Goal: Task Accomplishment & Management: Use online tool/utility

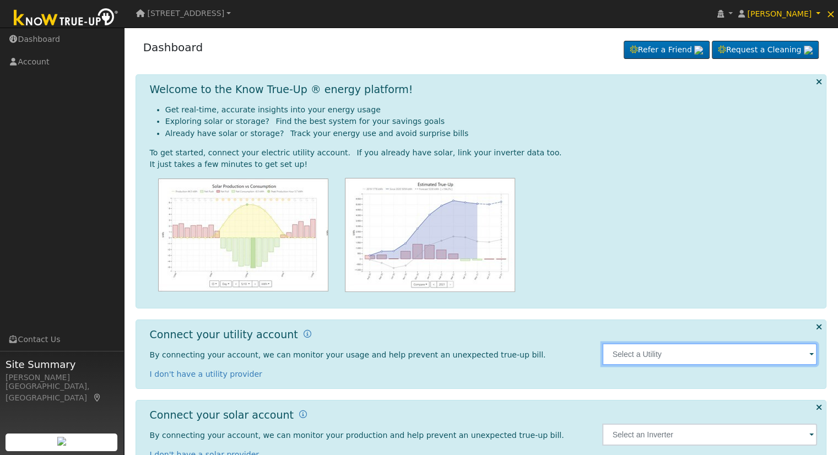
click at [637, 351] on input "text" at bounding box center [709, 354] width 215 height 22
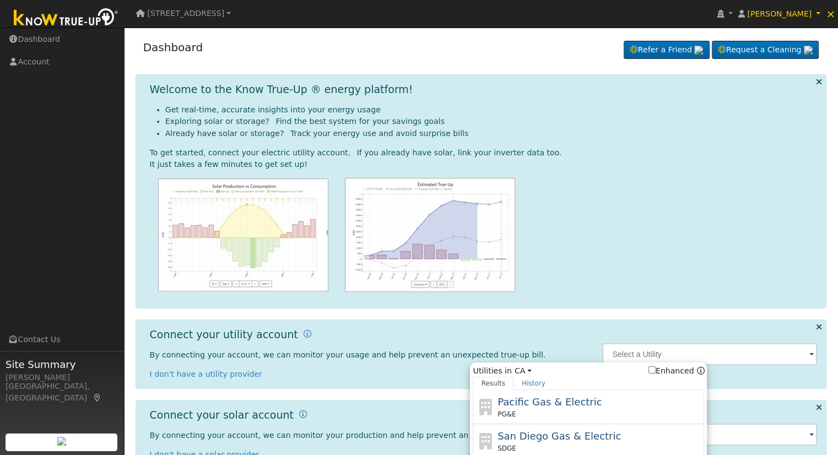
click at [584, 394] on div "Pacific Gas & Electric PG&E" at bounding box center [588, 407] width 231 height 34
type input "PG&E"
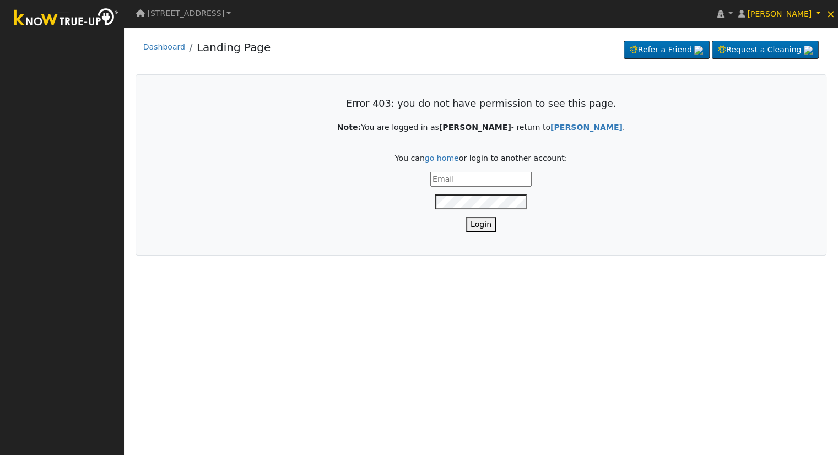
click at [500, 179] on input "text" at bounding box center [480, 179] width 101 height 15
type input "[EMAIL_ADDRESS][DOMAIN_NAME]"
click at [471, 219] on button "Login" at bounding box center [481, 224] width 30 height 15
